Goal: Task Accomplishment & Management: Use online tool/utility

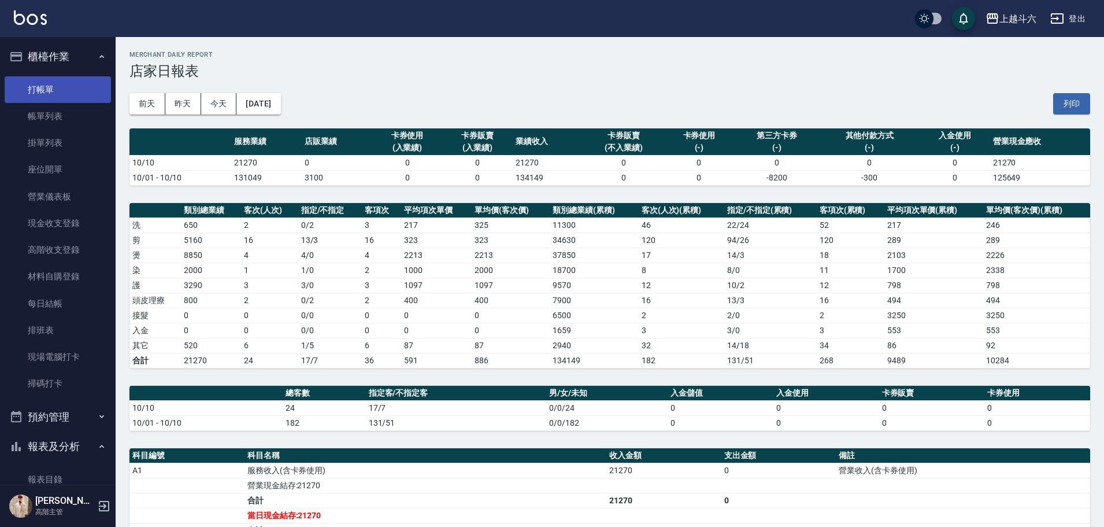
click at [80, 97] on link "打帳單" at bounding box center [58, 89] width 106 height 27
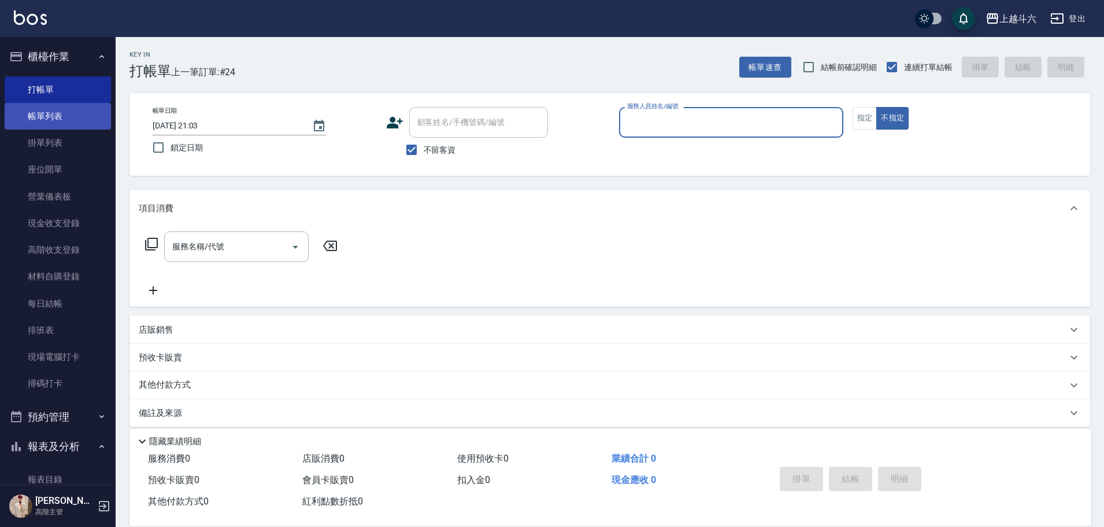
click at [93, 127] on link "帳單列表" at bounding box center [58, 116] width 106 height 27
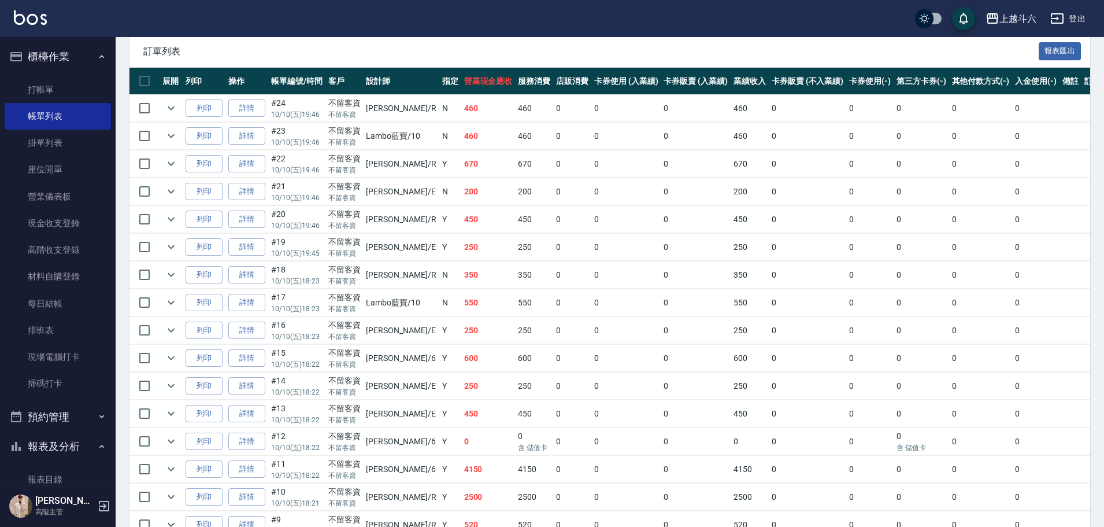
scroll to position [252, 0]
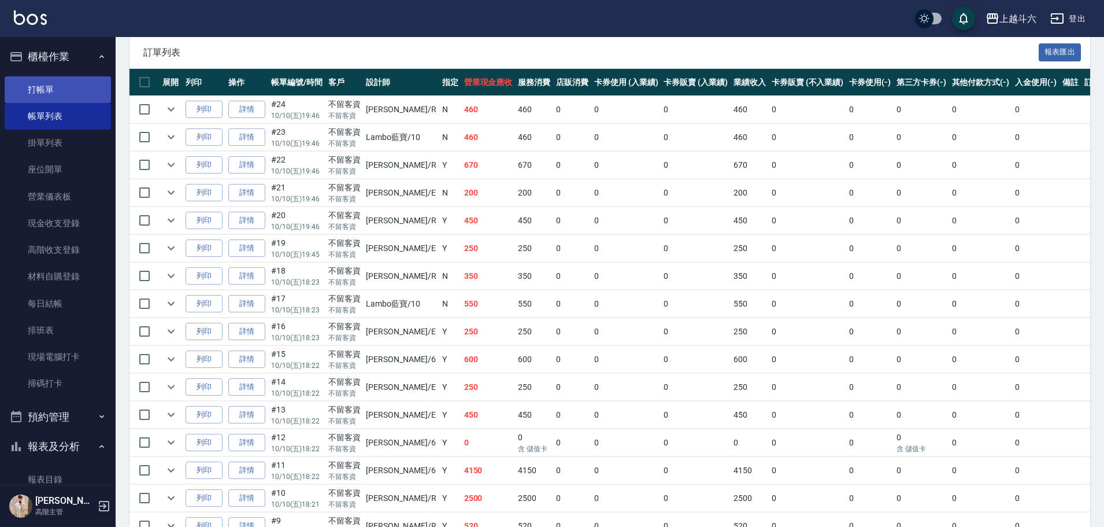
click at [74, 85] on link "打帳單" at bounding box center [58, 89] width 106 height 27
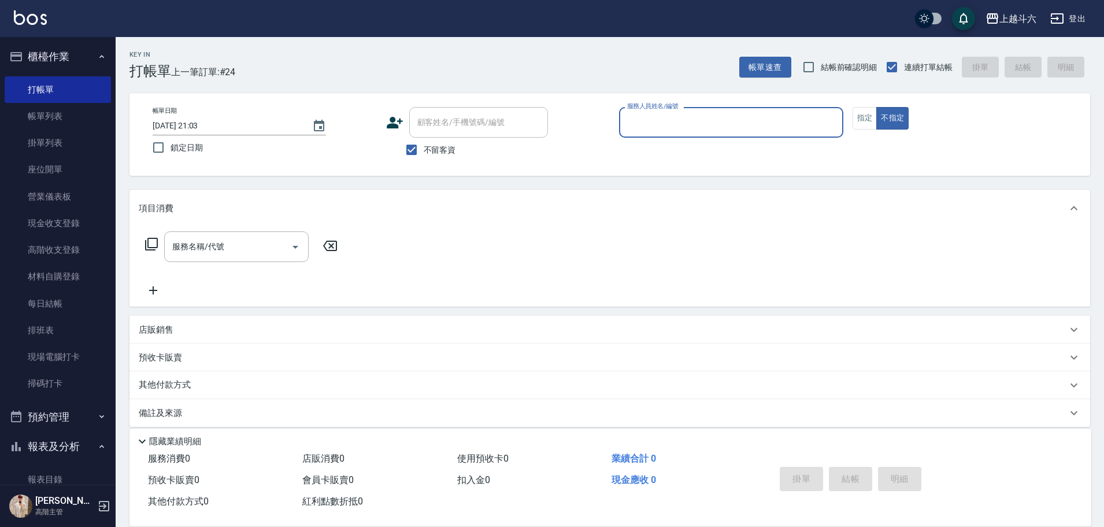
click at [735, 121] on input "服務人員姓名/編號" at bounding box center [731, 122] width 214 height 20
type input "Lambo藍寶-10"
type button "false"
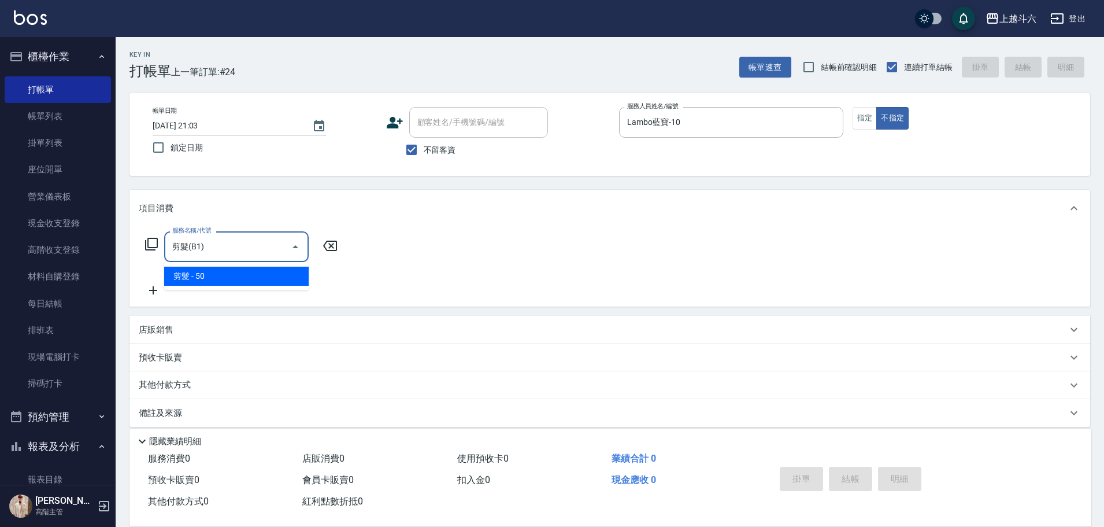
type input "剪髮(B1)"
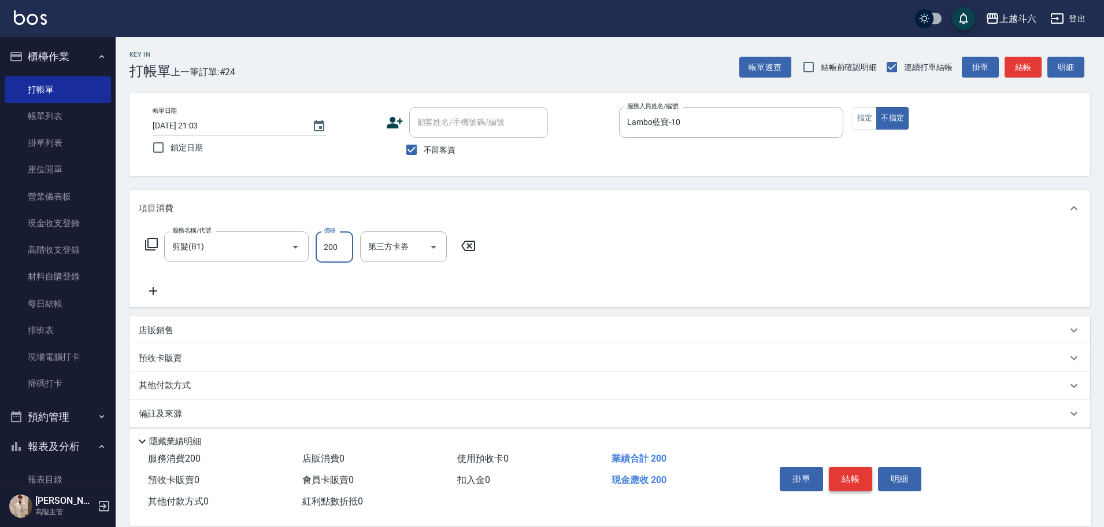
type input "200"
click at [849, 476] on button "結帳" at bounding box center [850, 478] width 43 height 24
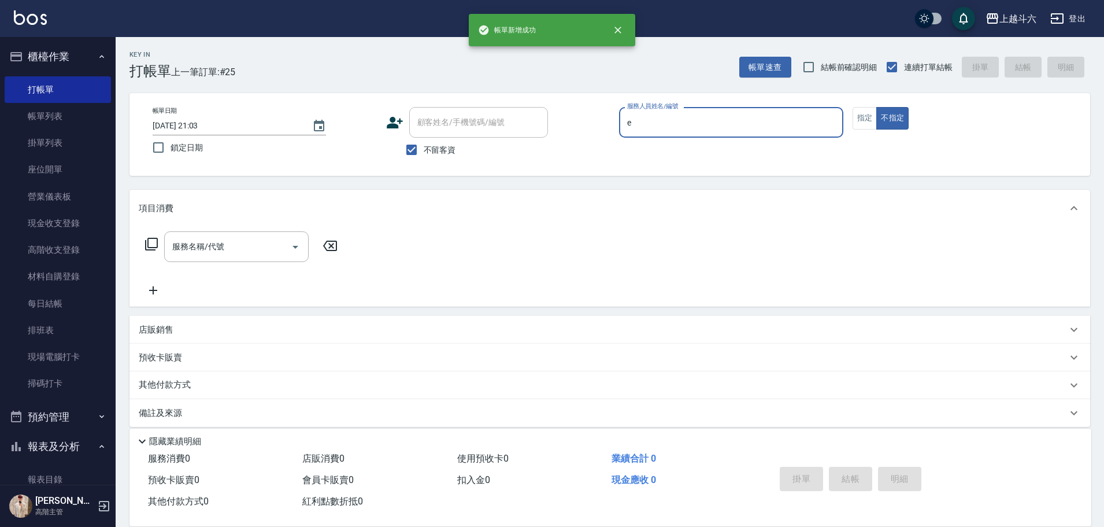
type input "[PERSON_NAME]"
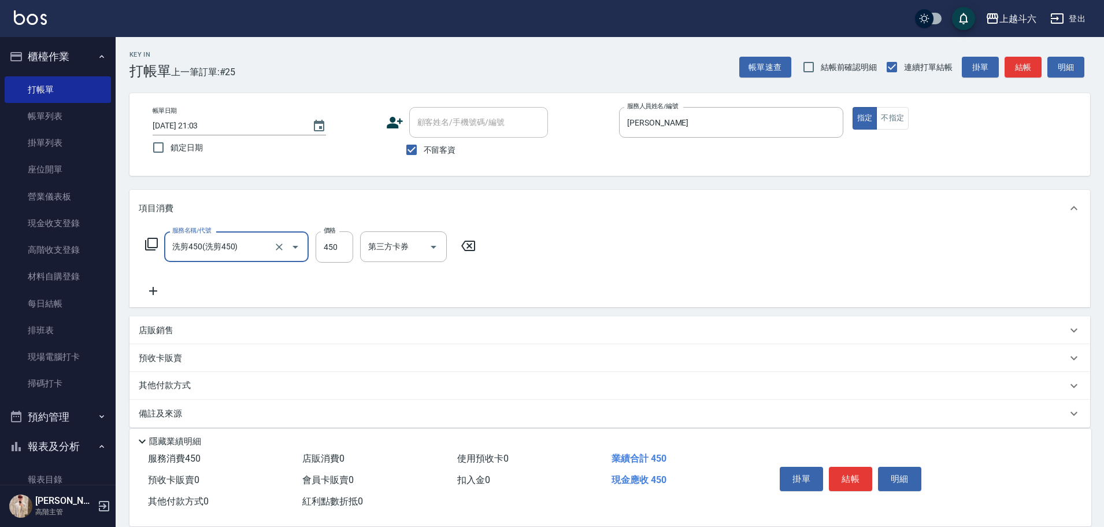
type input "洗剪450"
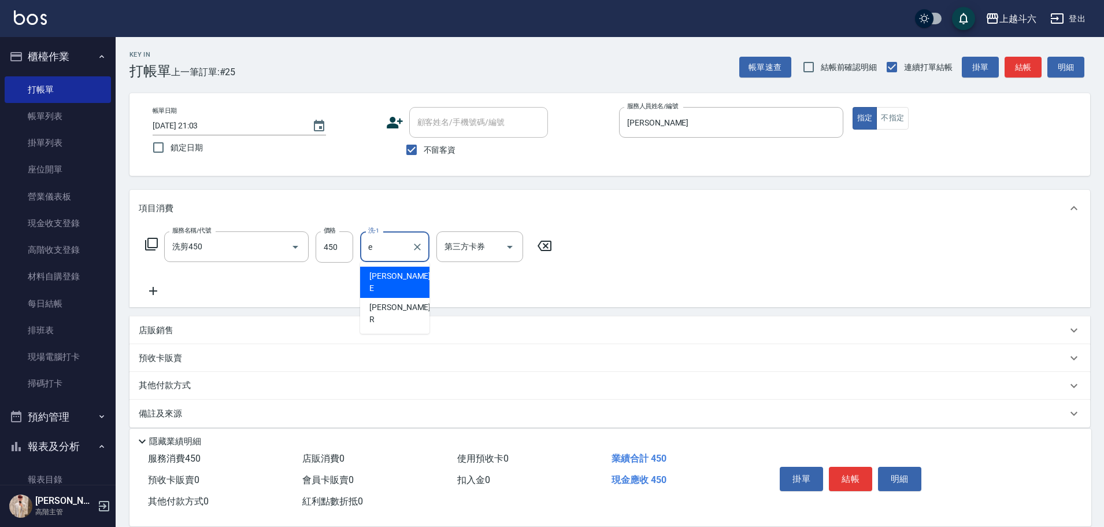
type input "[PERSON_NAME]"
click at [857, 480] on button "結帳" at bounding box center [850, 478] width 43 height 24
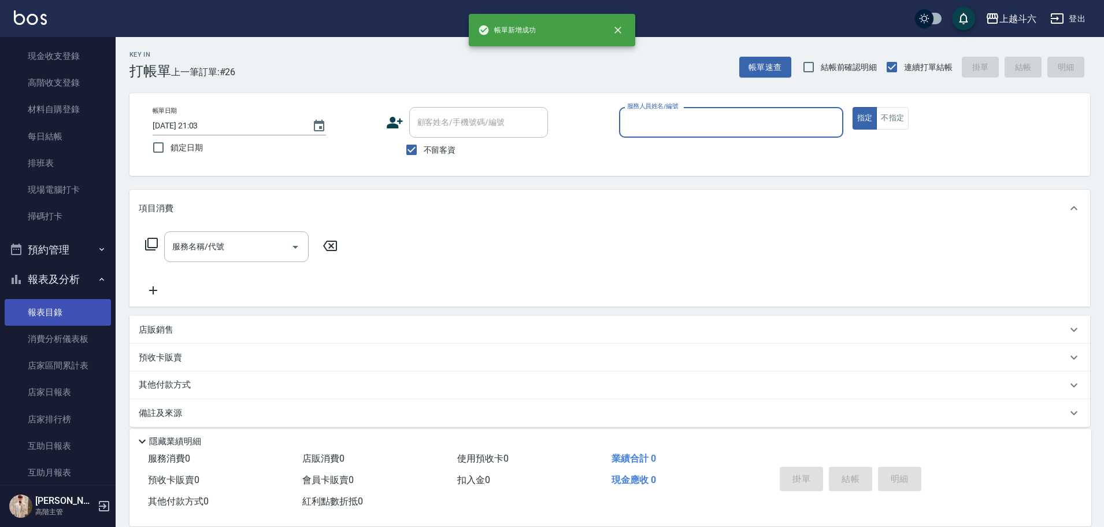
scroll to position [173, 0]
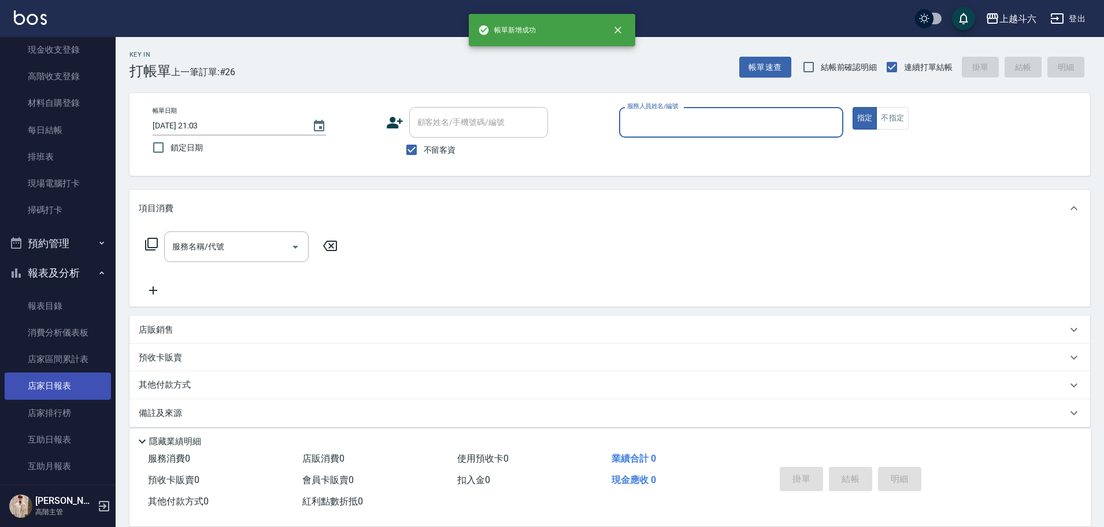
click at [72, 392] on link "店家日報表" at bounding box center [58, 385] width 106 height 27
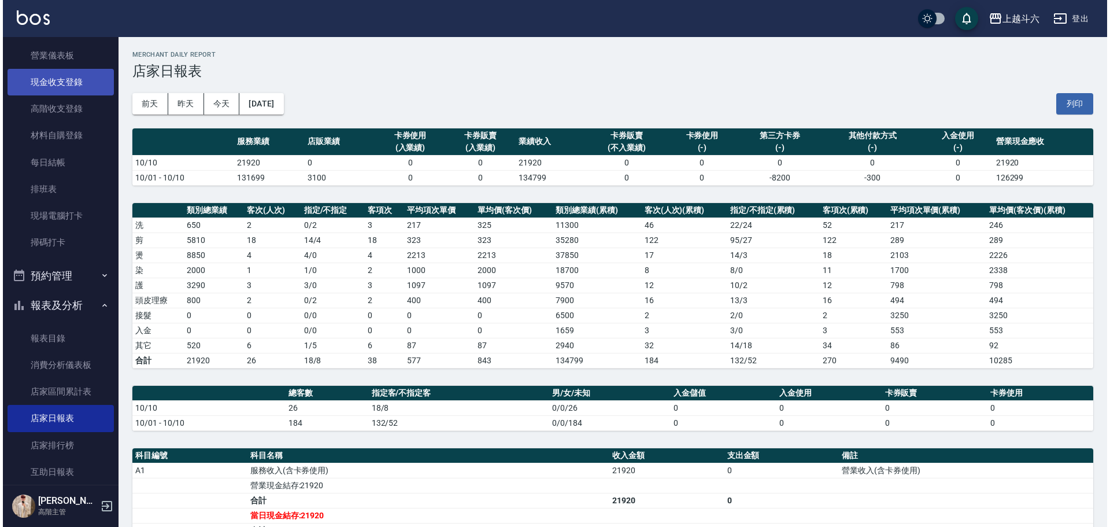
scroll to position [116, 0]
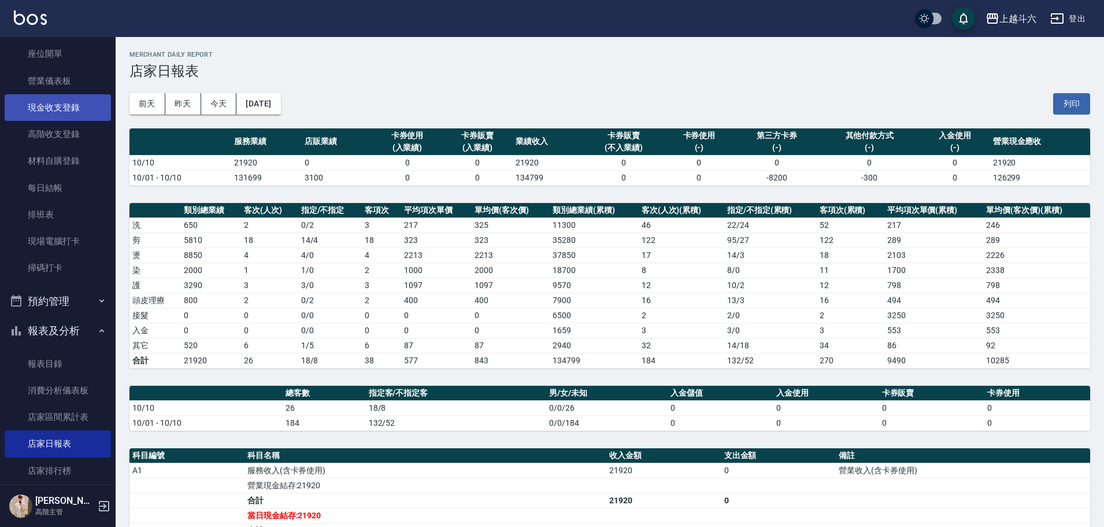
click at [81, 108] on link "現金收支登錄" at bounding box center [58, 107] width 106 height 27
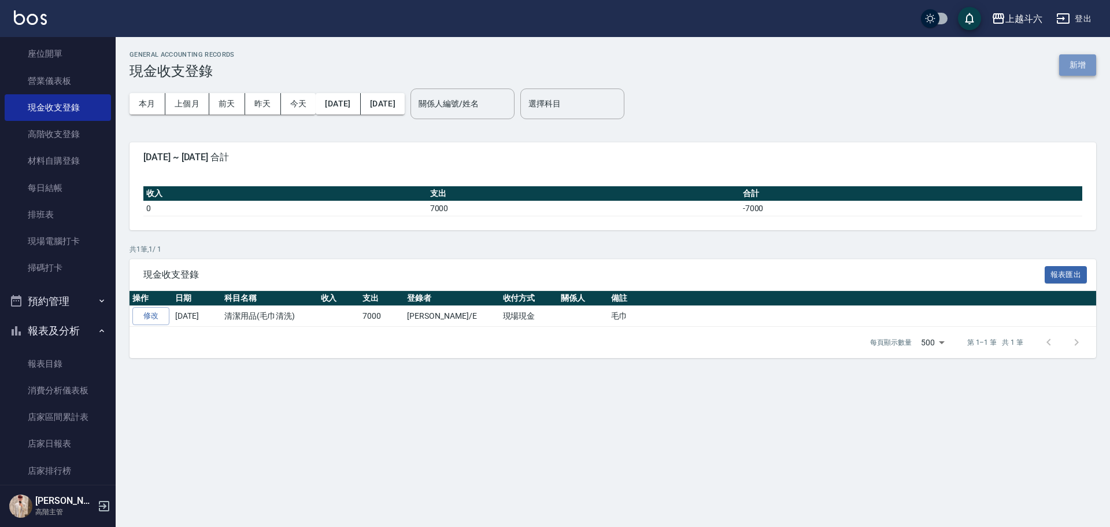
click at [1088, 70] on button "新增" at bounding box center [1077, 64] width 37 height 21
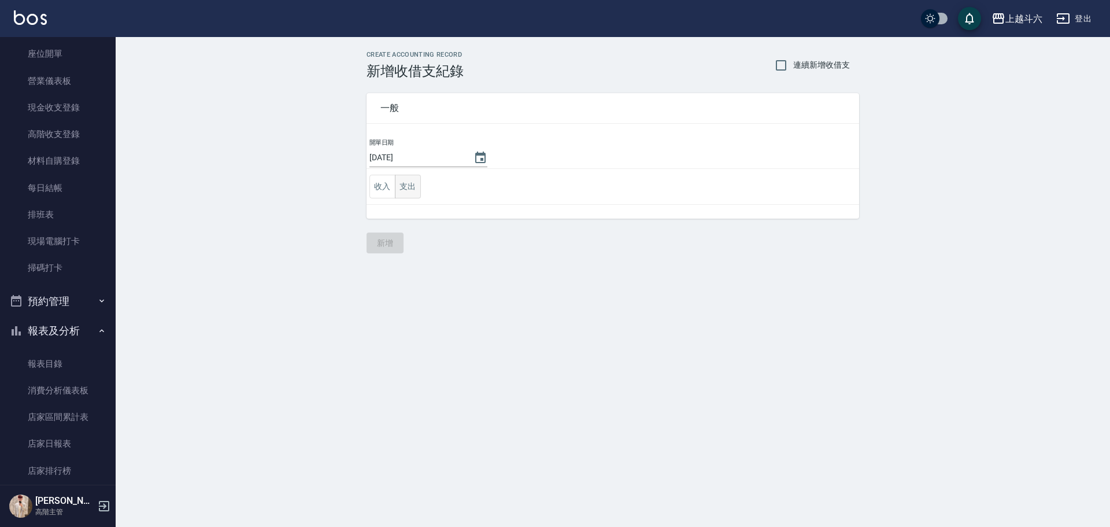
click at [415, 190] on button "支出" at bounding box center [408, 187] width 26 height 24
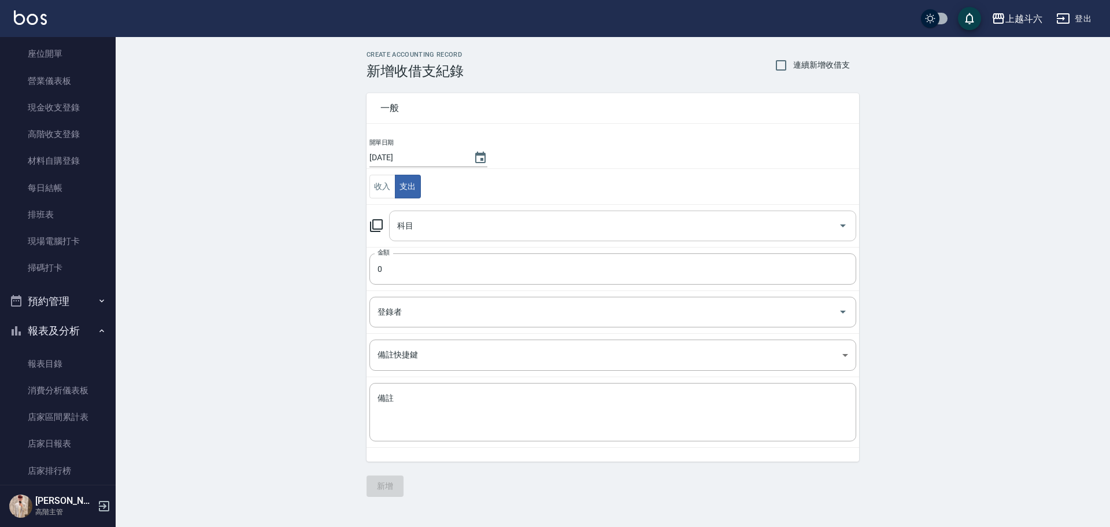
click at [457, 234] on input "科目" at bounding box center [613, 226] width 439 height 20
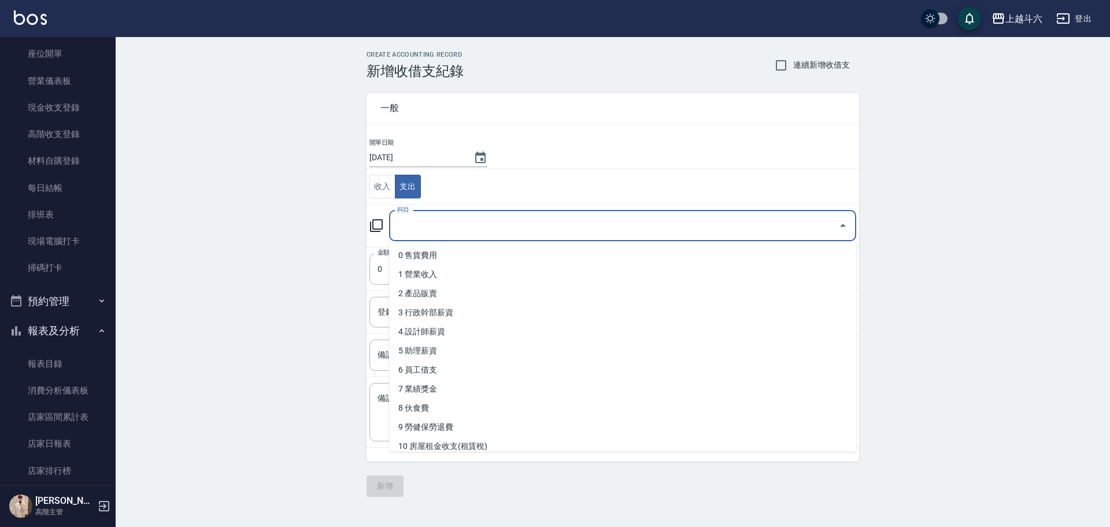
type input "W"
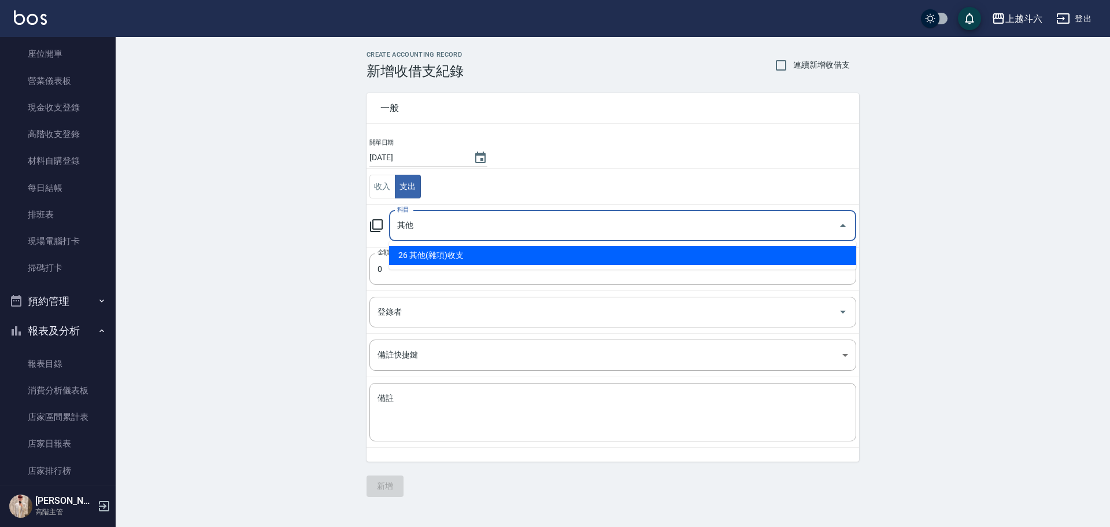
type input "26 其他(雜項)收支"
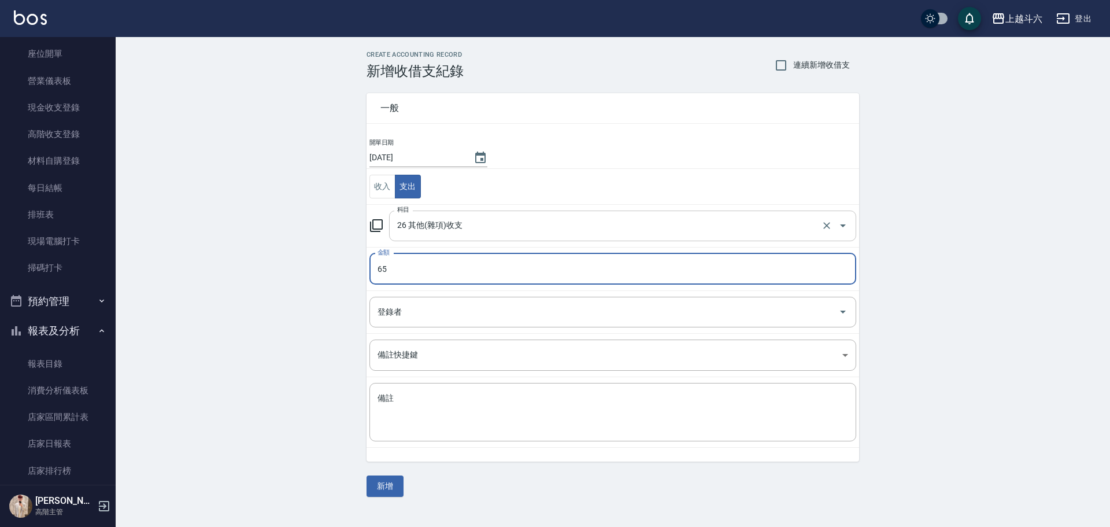
type input "65"
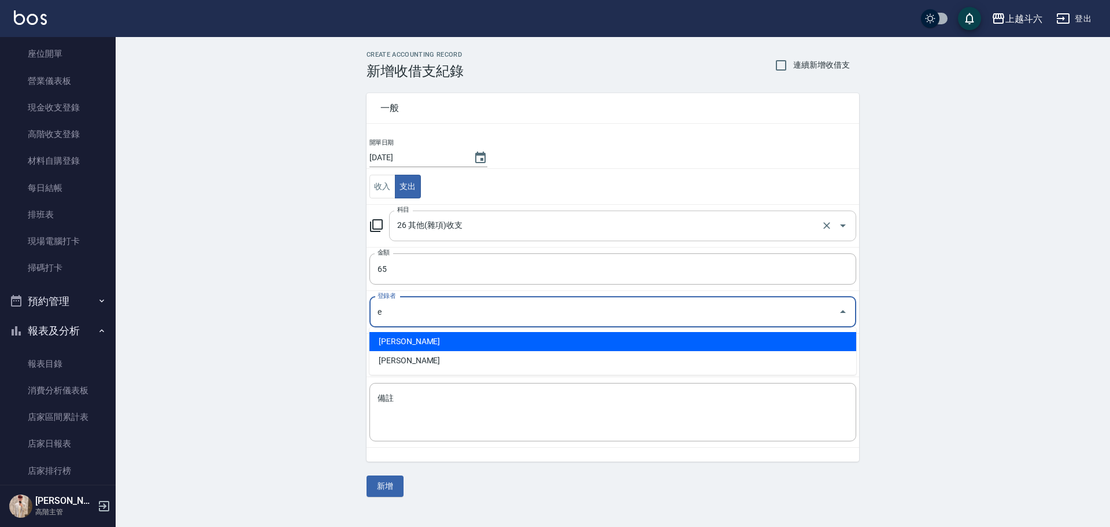
type input "[PERSON_NAME]"
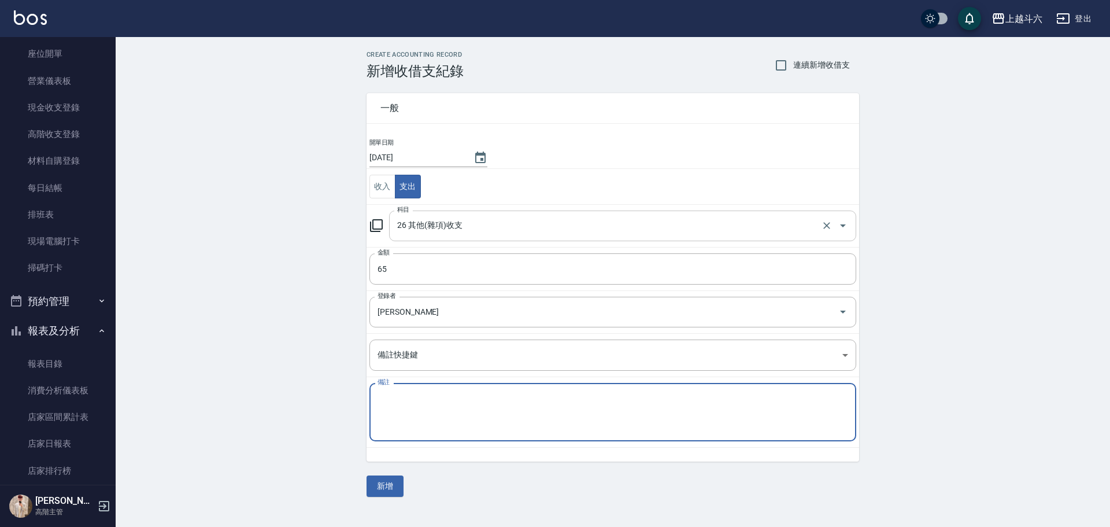
type textarea "E"
type textarea "ㄏ"
type textarea "數"
type textarea "塑膠杯30 芳香劑35"
click at [387, 481] on button "新增" at bounding box center [384, 485] width 37 height 21
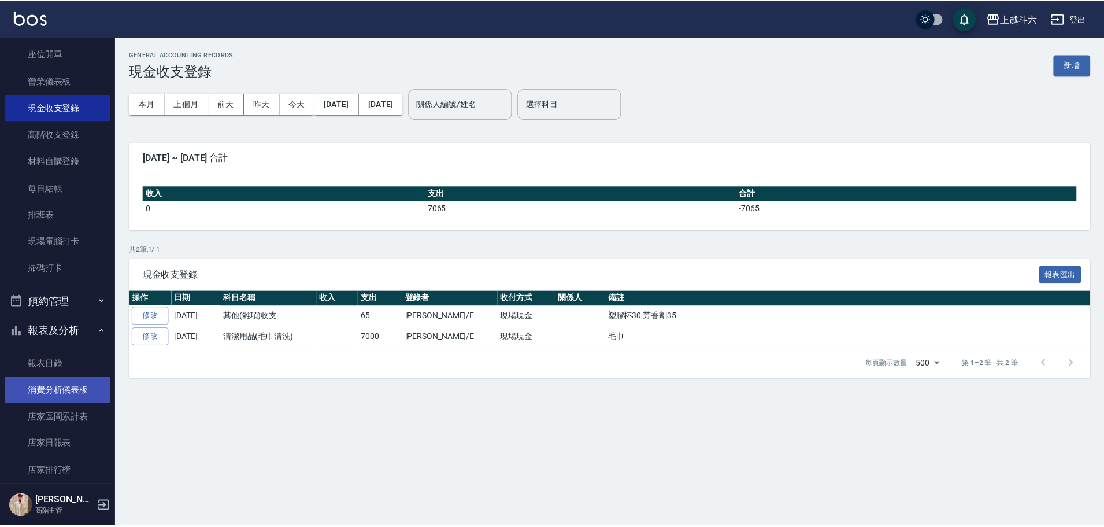
scroll to position [173, 0]
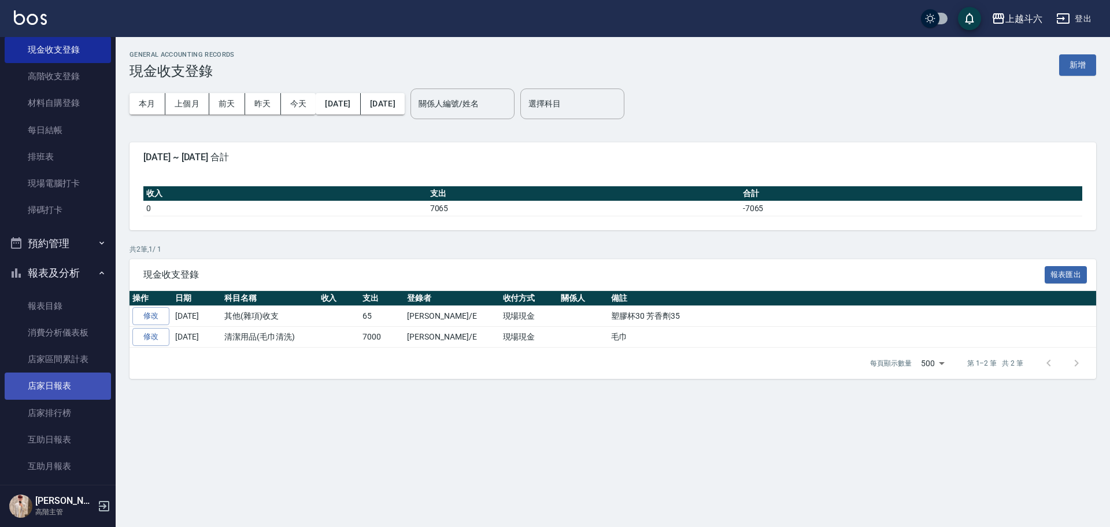
click at [58, 390] on link "店家日報表" at bounding box center [58, 385] width 106 height 27
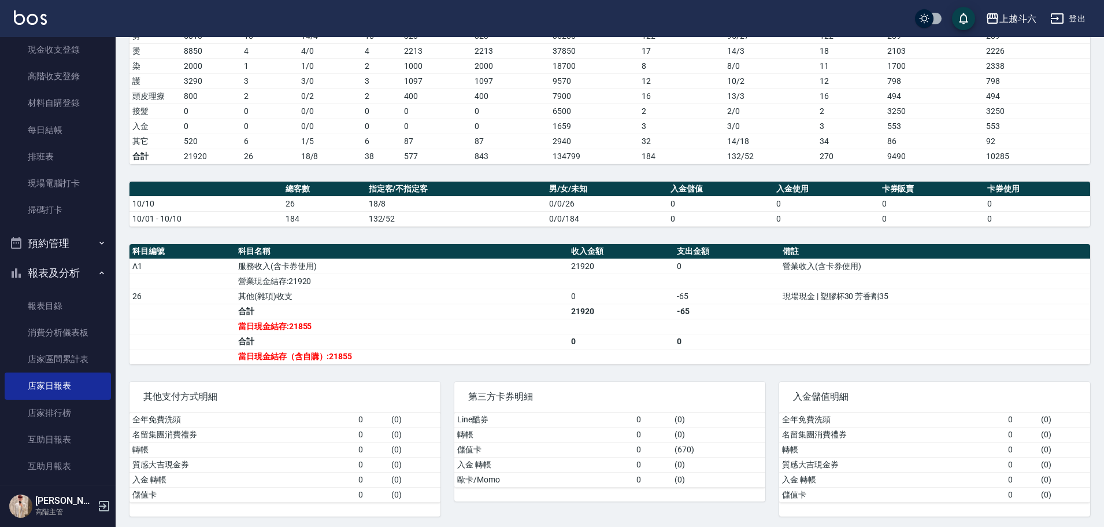
scroll to position [207, 0]
